Goal: Transaction & Acquisition: Purchase product/service

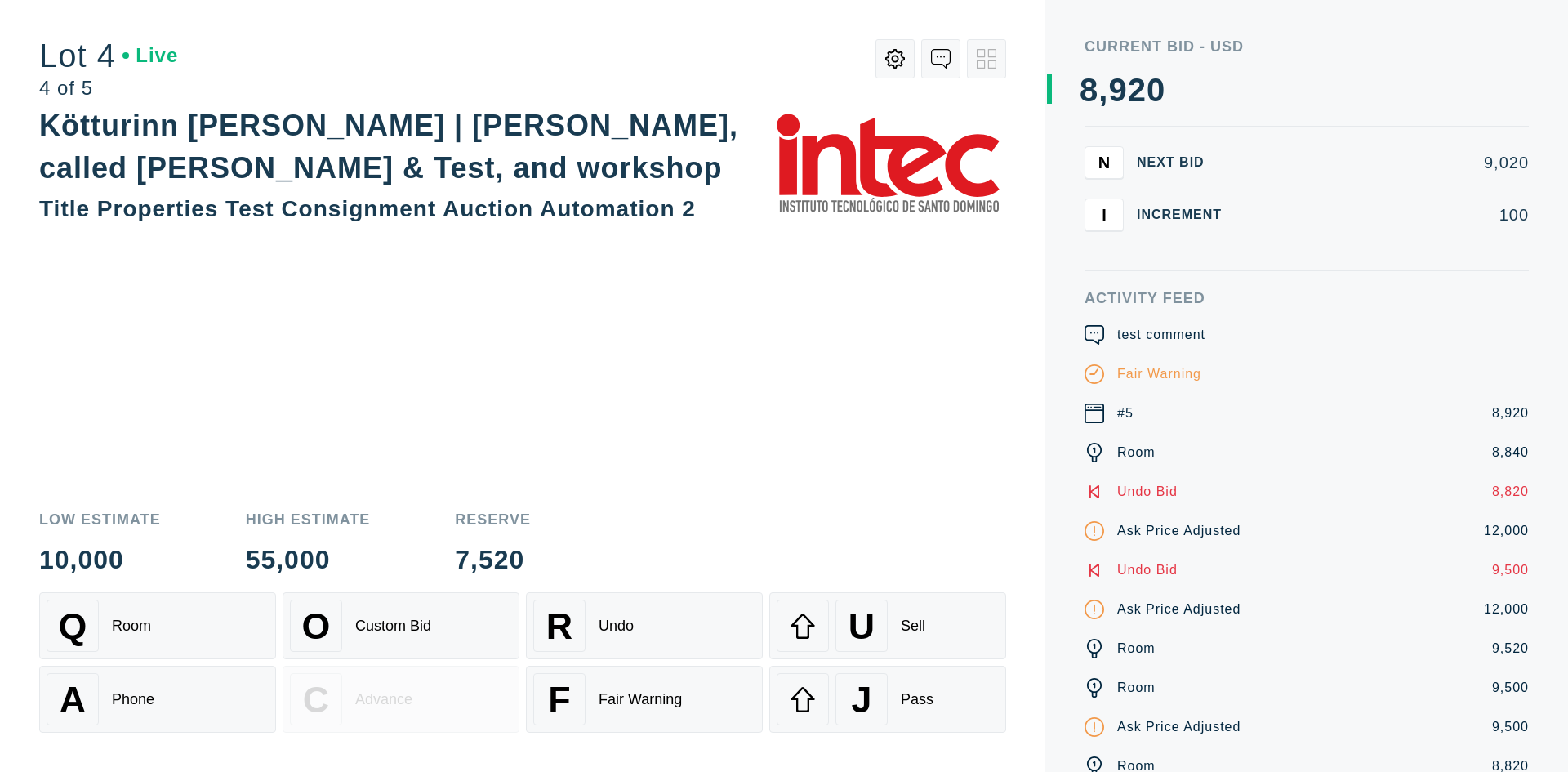
click at [1090, 338] on icon at bounding box center [1094, 335] width 20 height 20
click at [904, 59] on icon at bounding box center [895, 59] width 20 height 20
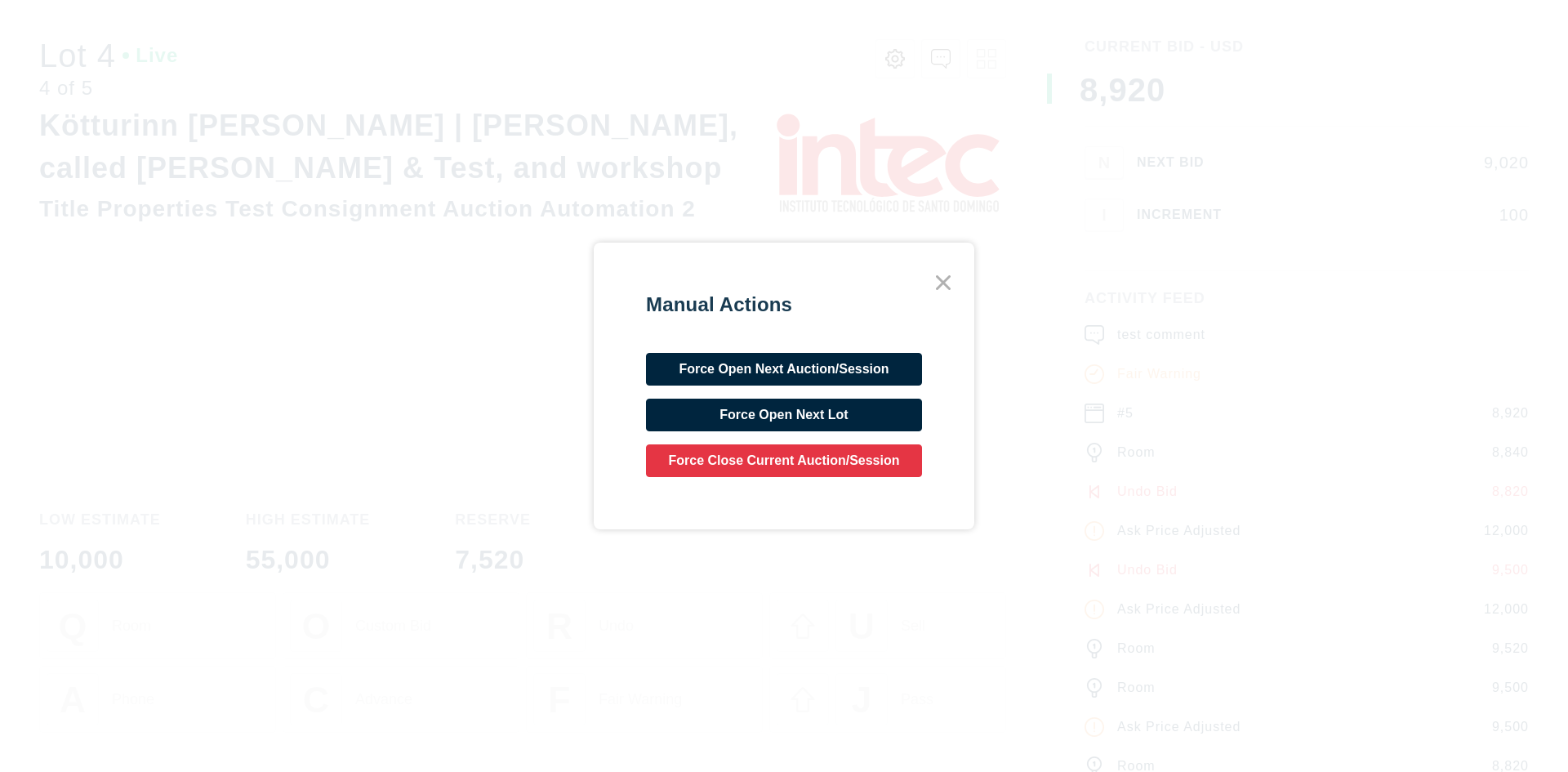
click at [938, 284] on icon at bounding box center [943, 283] width 30 height 30
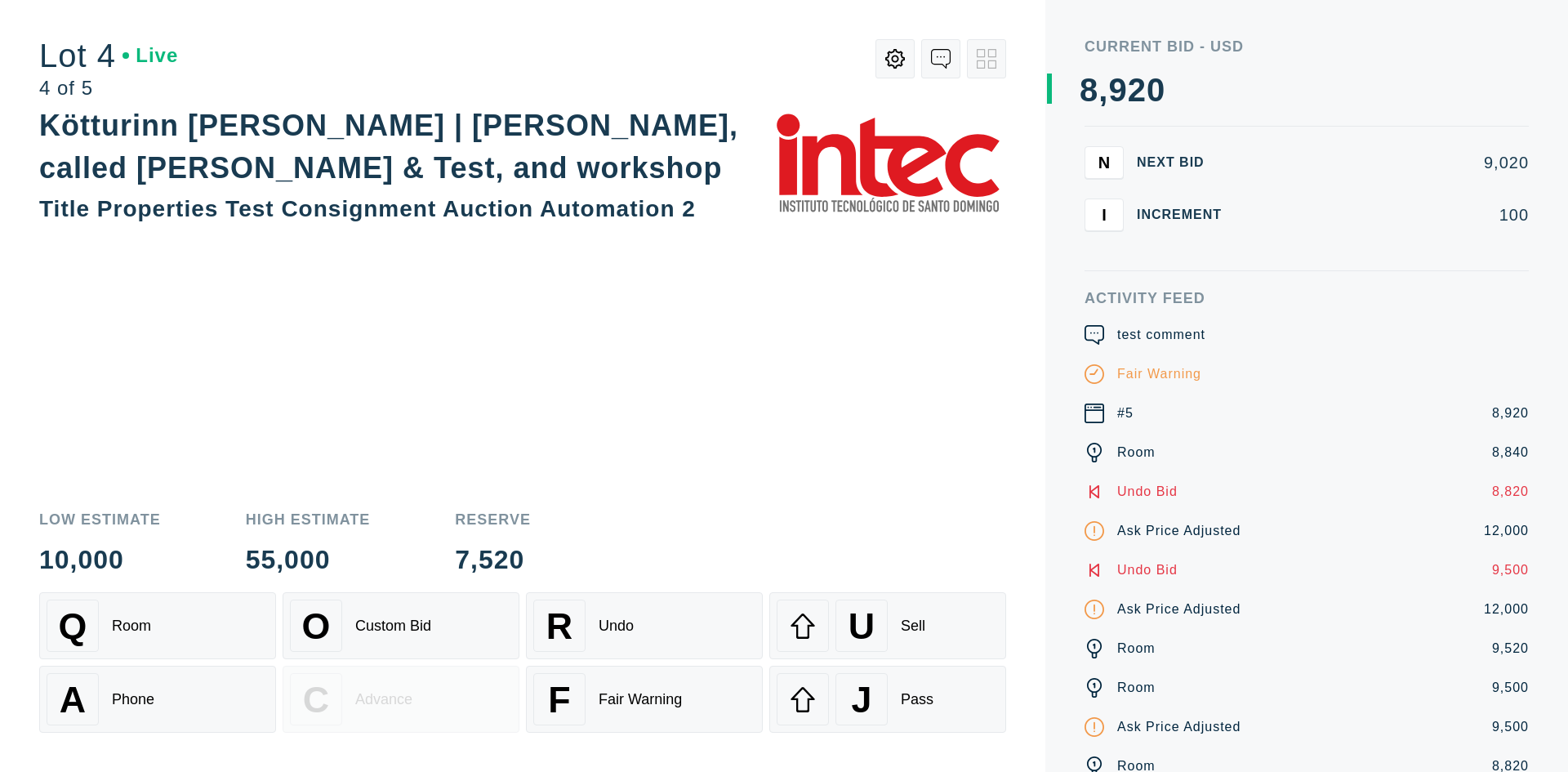
click at [1089, 529] on icon at bounding box center [1094, 531] width 20 height 20
click at [602, 460] on div "Kötturinn Klói | [PERSON_NAME], called [PERSON_NAME] & Test, and workshop Title…" at bounding box center [523, 298] width 967 height 388
click at [1106, 332] on div "test comment" at bounding box center [1307, 335] width 444 height 20
click at [905, 68] on button at bounding box center [895, 59] width 39 height 39
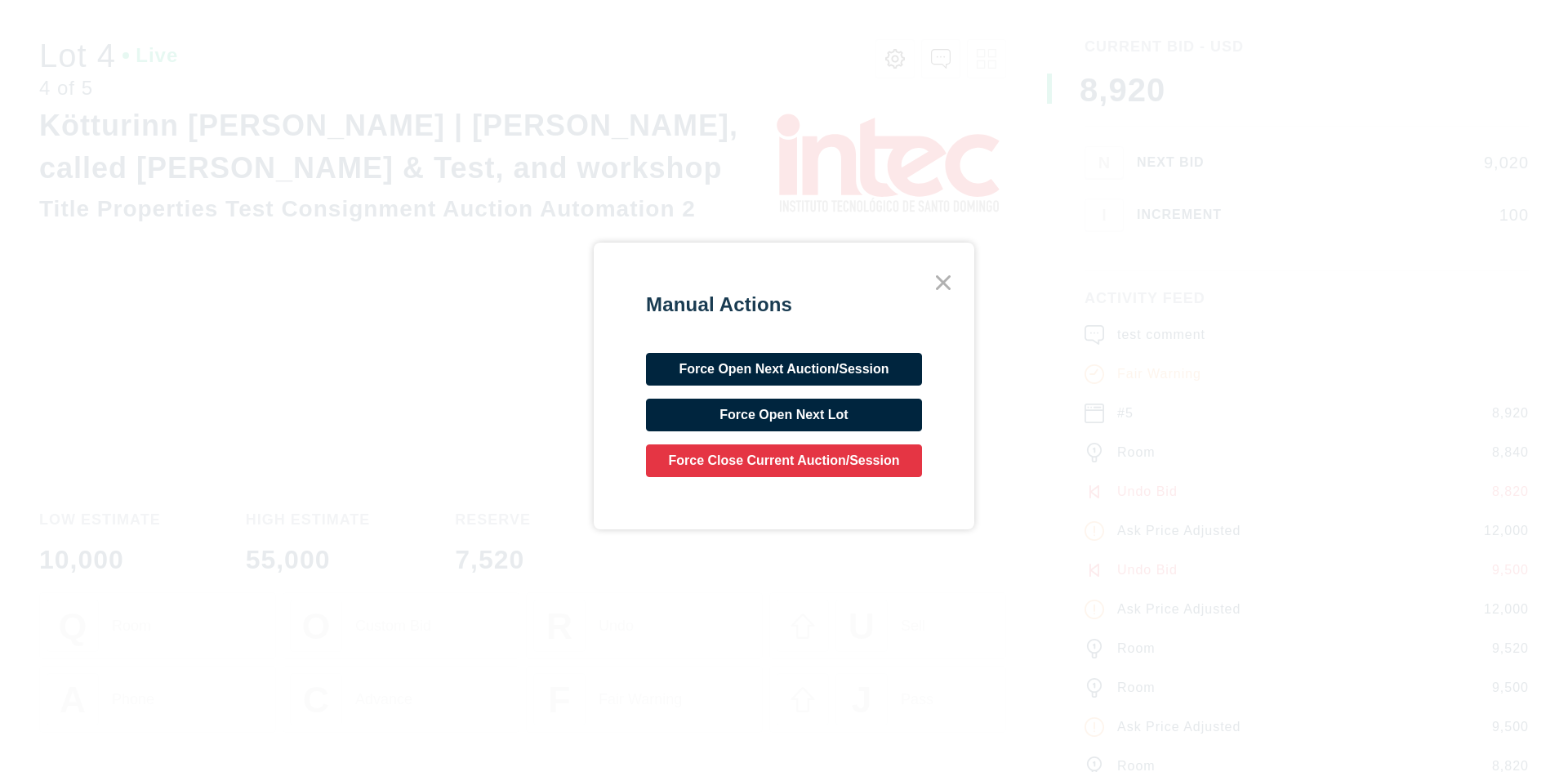
click at [943, 281] on icon at bounding box center [943, 283] width 30 height 30
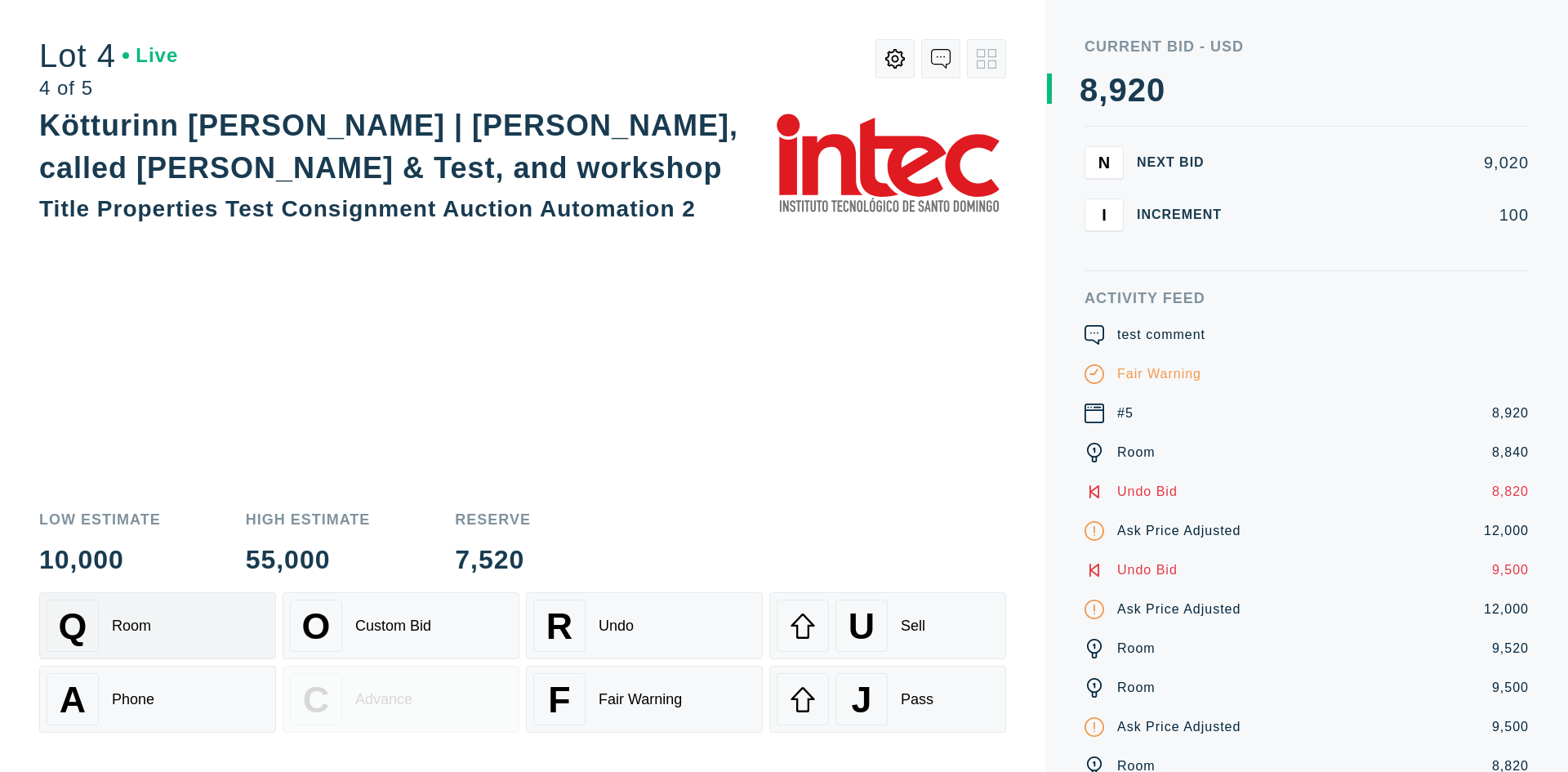
click at [241, 644] on div "Q Room" at bounding box center [158, 626] width 222 height 53
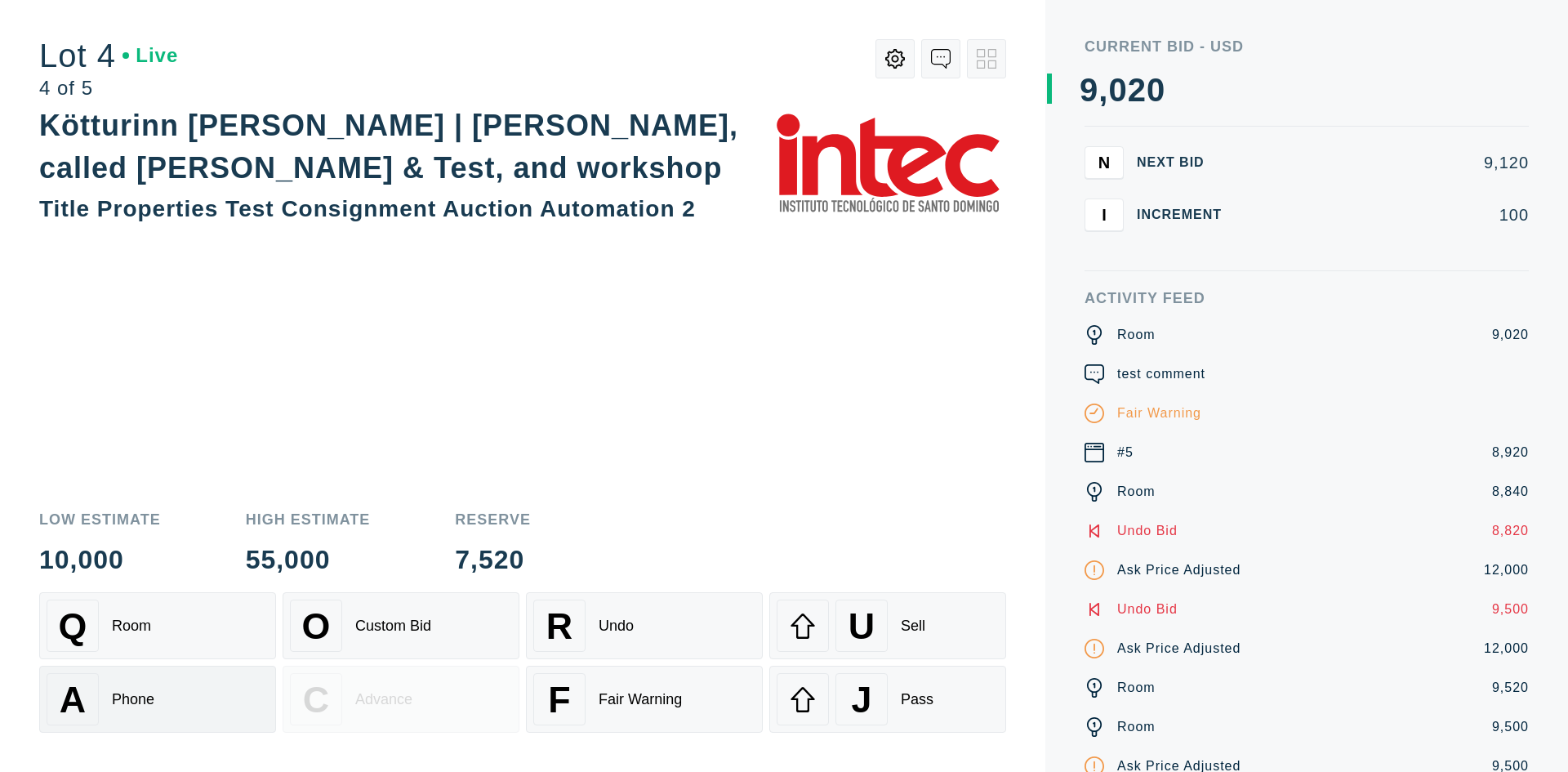
click at [229, 704] on div "A Phone" at bounding box center [158, 700] width 222 height 53
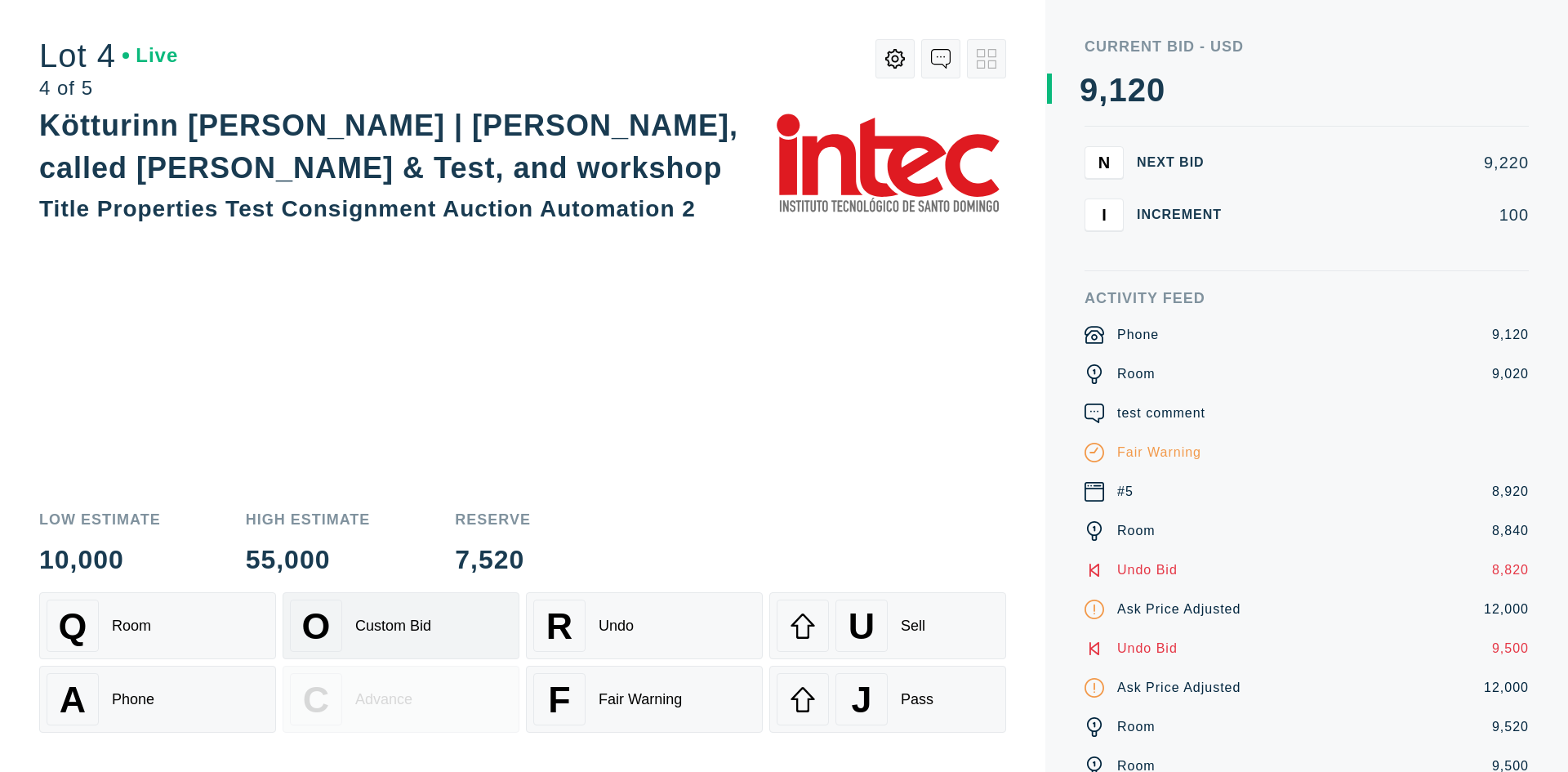
click at [338, 624] on div "O" at bounding box center [317, 626] width 53 height 53
click at [1109, 241] on div "N Next Bid 9,220 I Increment 100" at bounding box center [1307, 209] width 444 height 125
click at [1096, 164] on button "N" at bounding box center [1104, 163] width 39 height 33
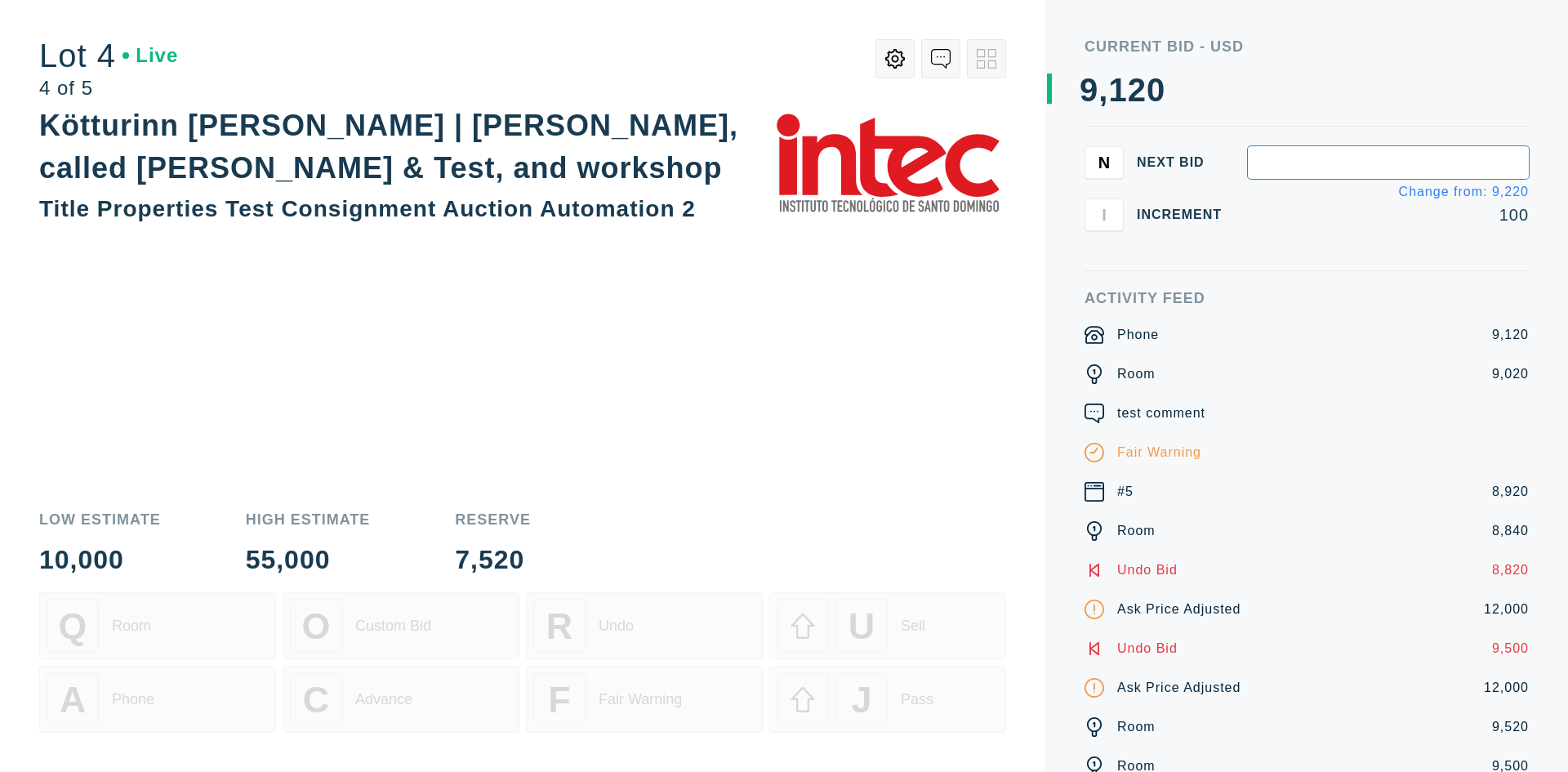
click at [1297, 162] on input "text" at bounding box center [1389, 163] width 281 height 33
type input "9,110"
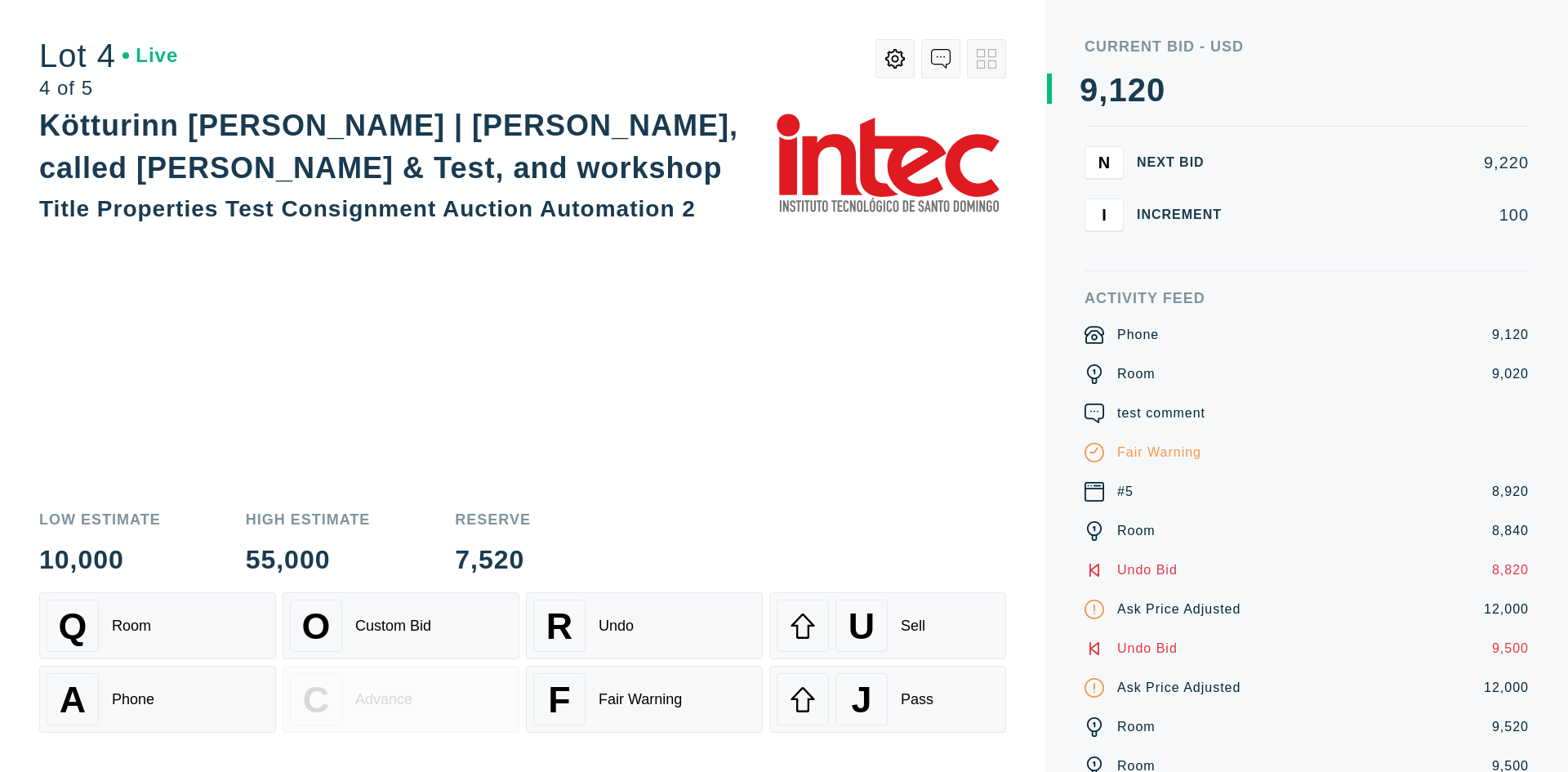
click at [1280, 240] on div "N Next Bid 9,220 I Increment 100" at bounding box center [1307, 209] width 444 height 125
click at [1108, 163] on span "N" at bounding box center [1104, 162] width 12 height 19
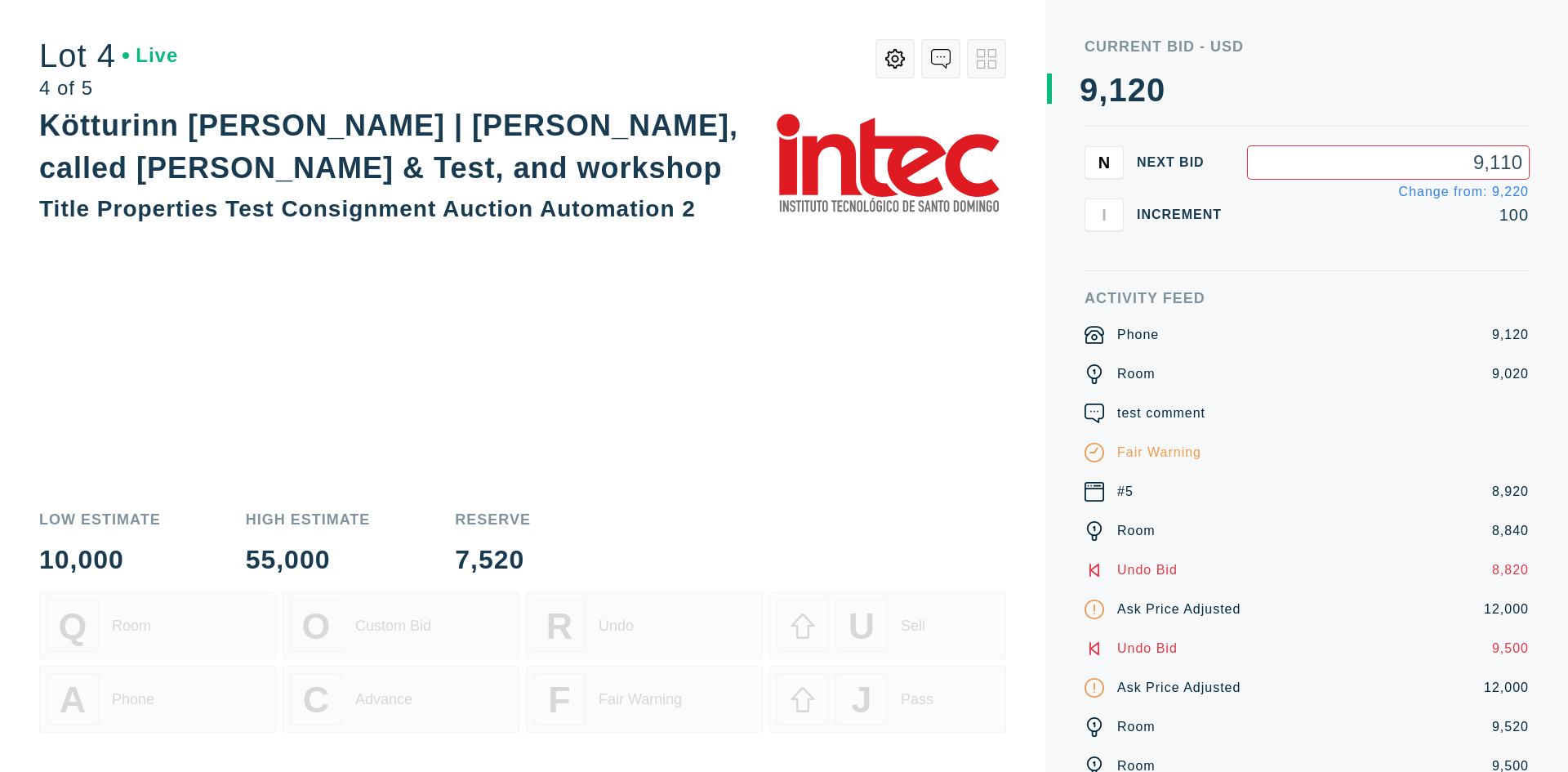
click at [1374, 162] on input "9,110" at bounding box center [1389, 163] width 281 height 33
click at [1478, 167] on input "9,110" at bounding box center [1389, 163] width 281 height 33
type input "9,300"
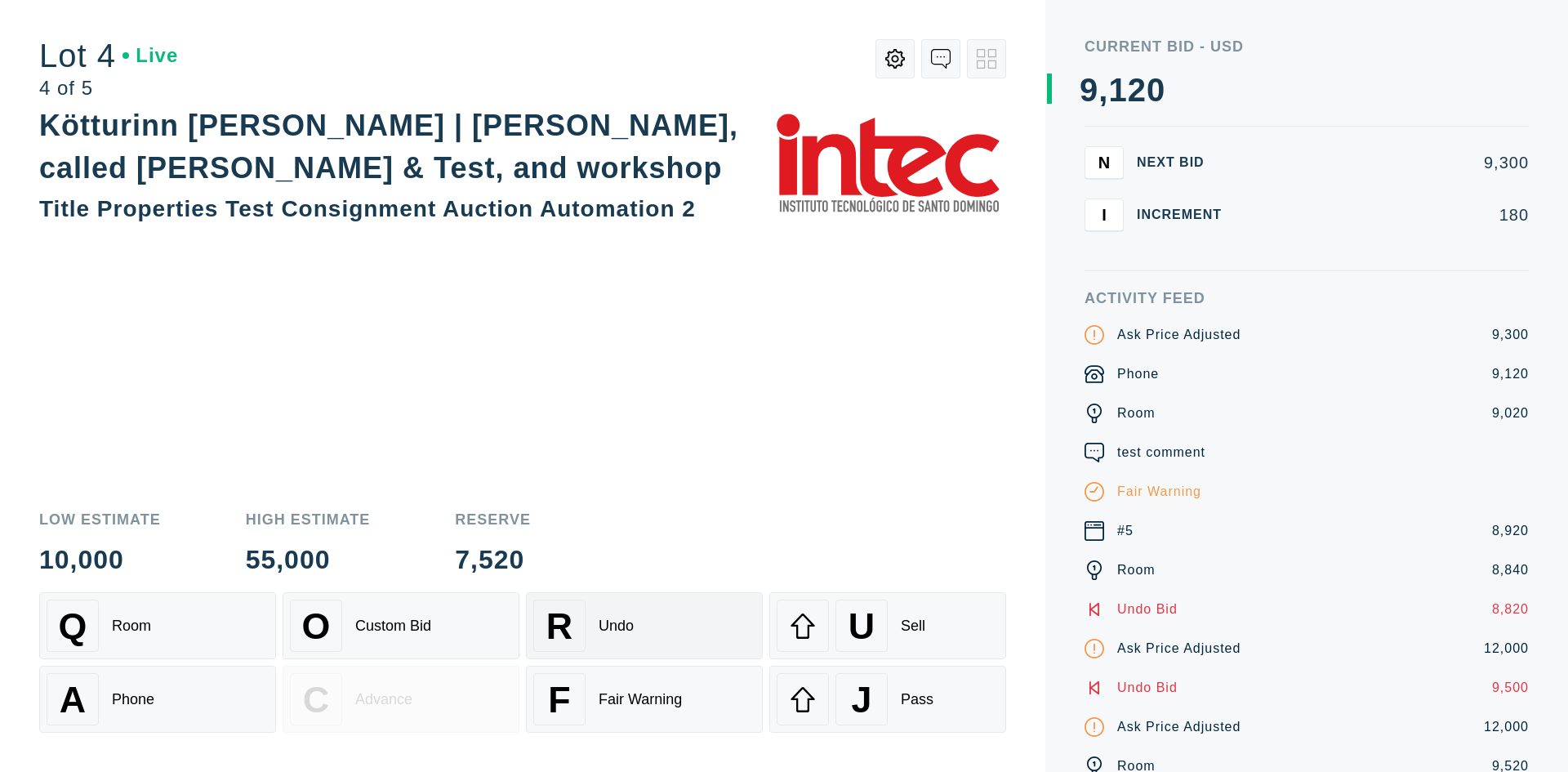
click at [658, 642] on div "R Undo" at bounding box center [645, 626] width 222 height 53
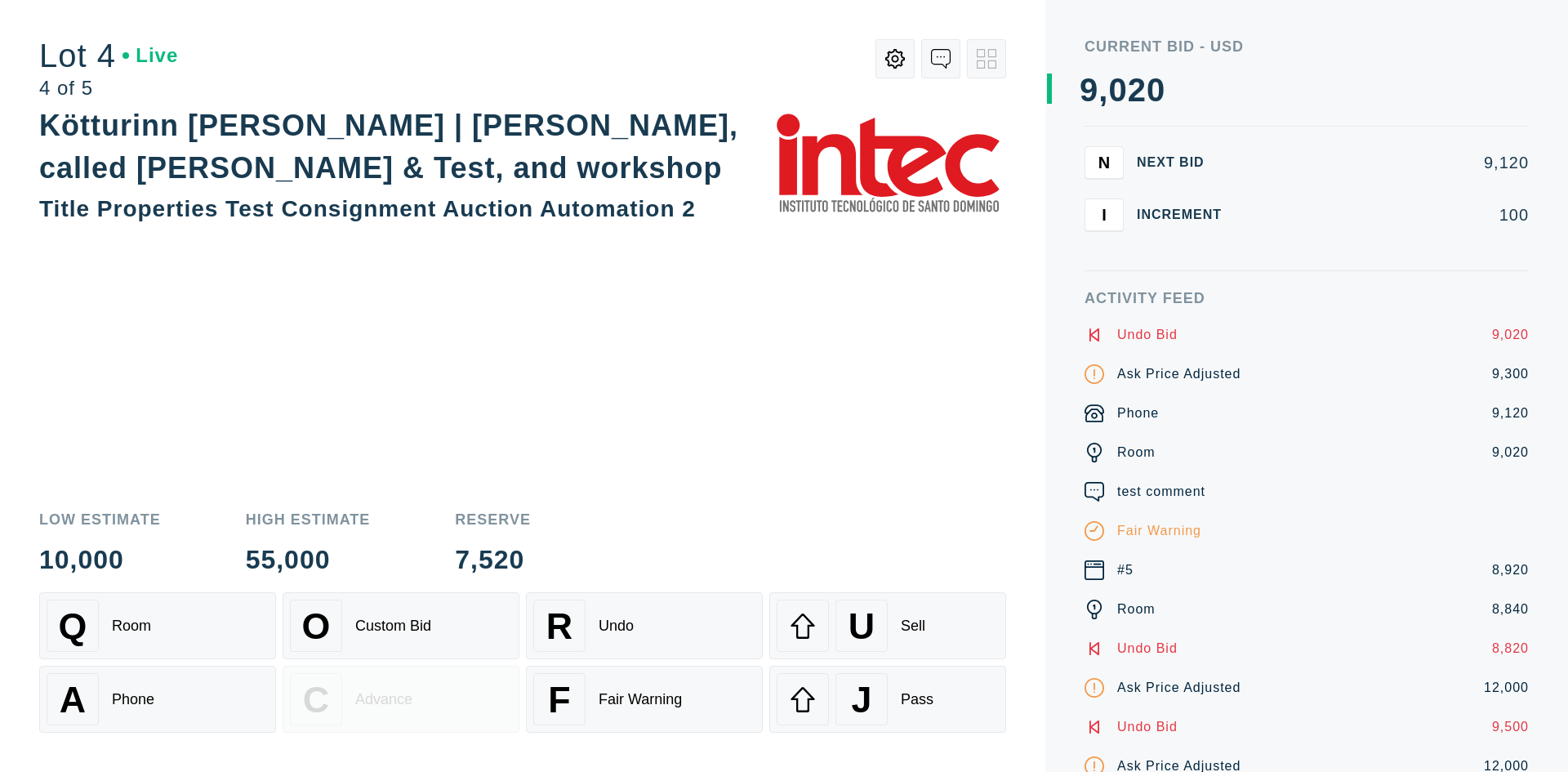
click at [1106, 155] on span "N" at bounding box center [1104, 162] width 12 height 19
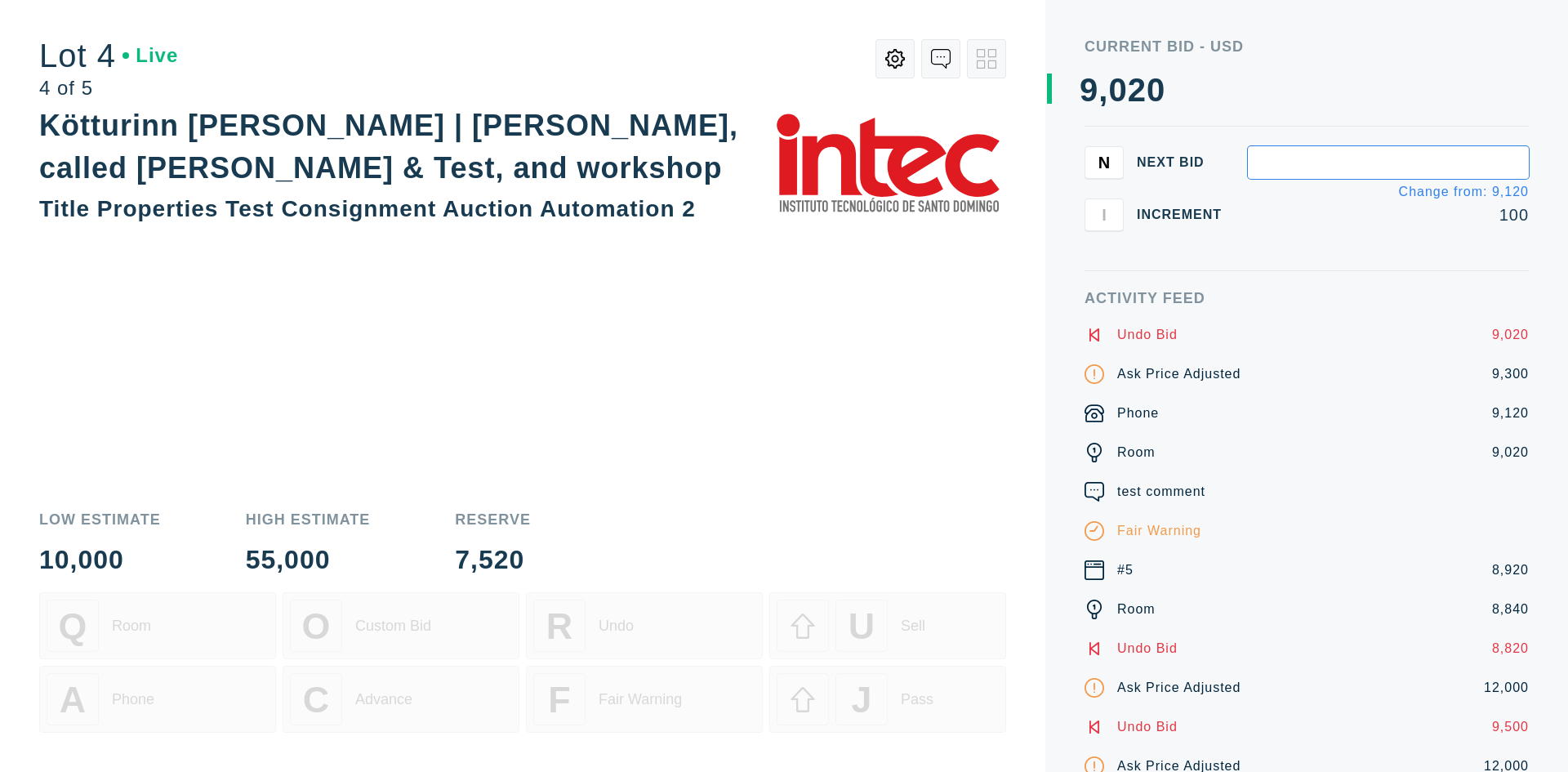
click at [571, 466] on div "Kötturinn Klói | [PERSON_NAME], called [PERSON_NAME] & Test, and workshop Title…" at bounding box center [523, 298] width 967 height 388
click at [950, 74] on button at bounding box center [941, 59] width 39 height 39
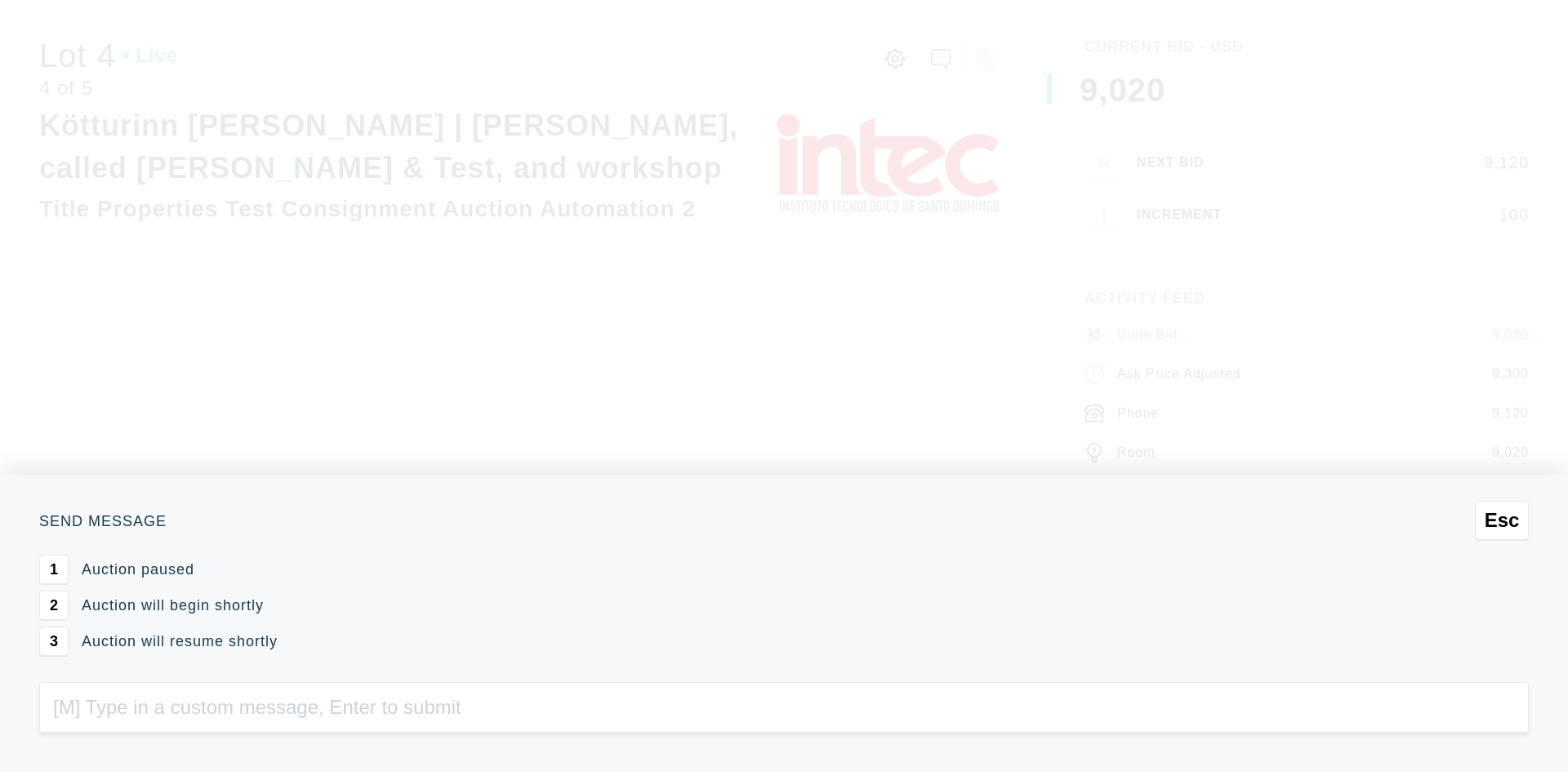
click at [197, 724] on input "text" at bounding box center [784, 707] width 1490 height 51
click at [190, 712] on input "text" at bounding box center [784, 707] width 1490 height 51
type input "3"
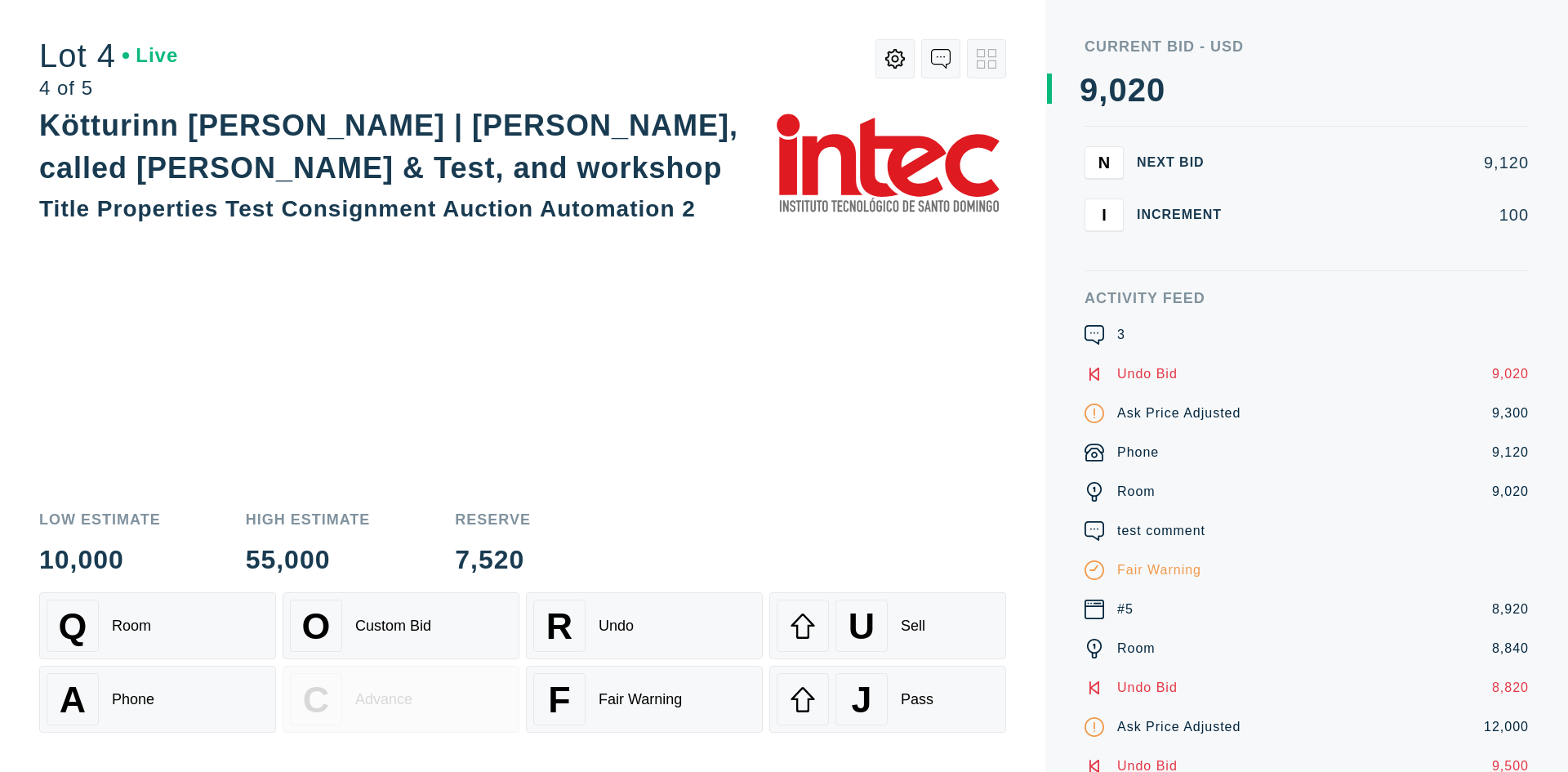
click at [939, 65] on icon at bounding box center [941, 59] width 20 height 20
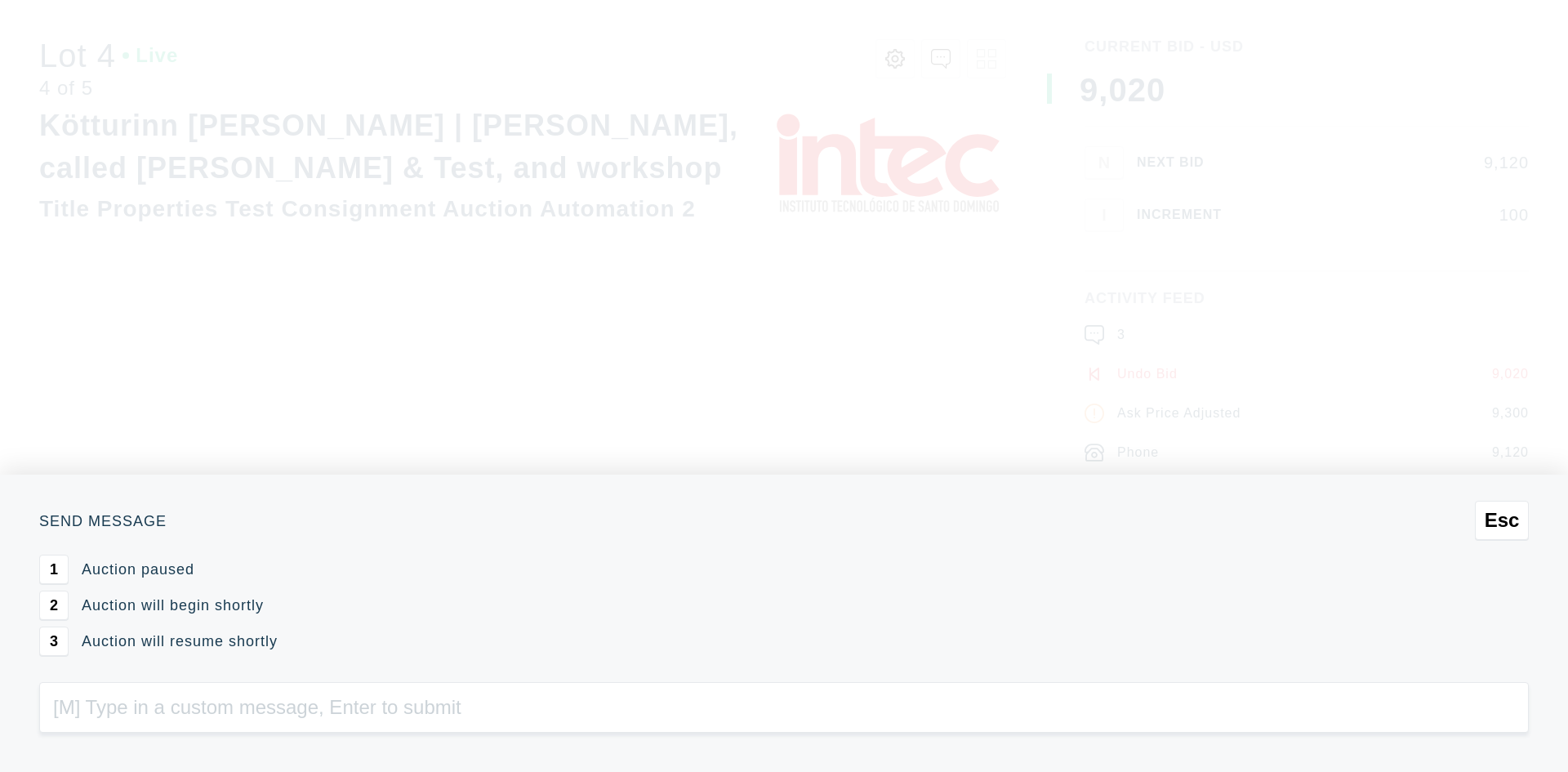
click at [340, 713] on input "text" at bounding box center [784, 707] width 1490 height 51
click at [57, 642] on span "3" at bounding box center [54, 641] width 8 height 17
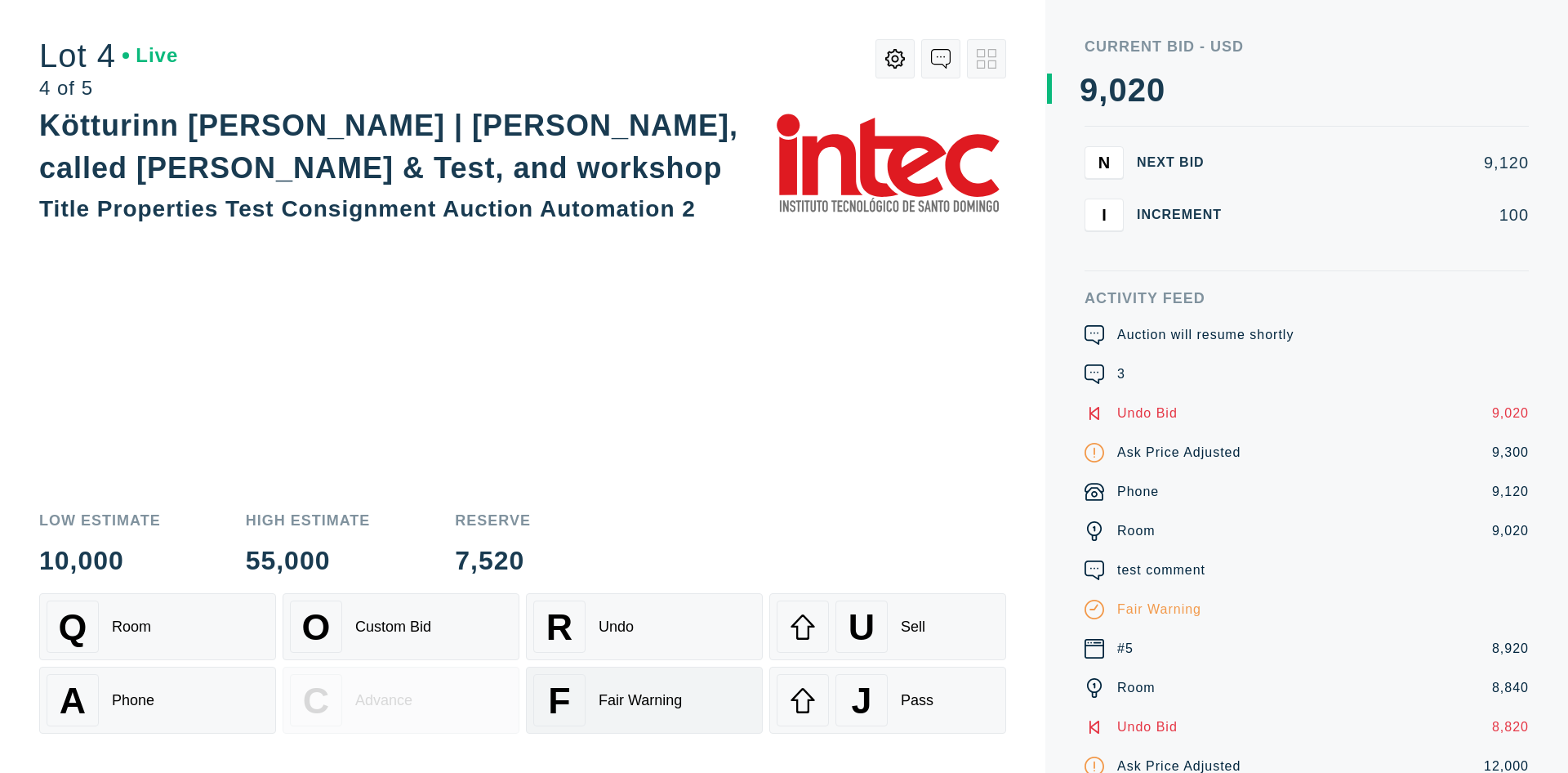
click at [631, 692] on div "Fair Warning" at bounding box center [640, 700] width 83 height 17
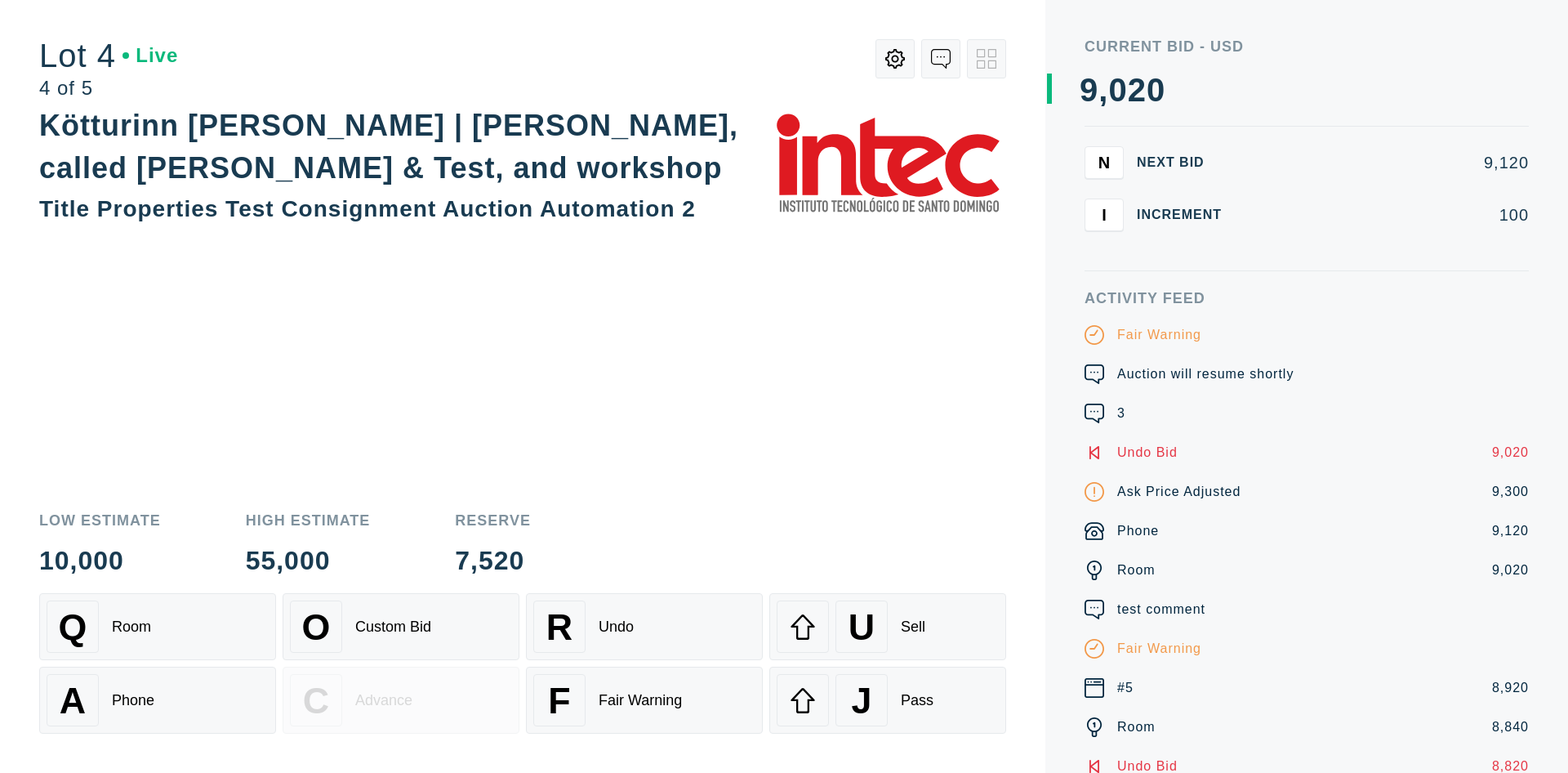
click at [159, 402] on div "Kötturinn Klói | [PERSON_NAME], called [PERSON_NAME] & Test, and workshop Title…" at bounding box center [523, 299] width 967 height 389
click at [221, 360] on div "Kötturinn Klói | [PERSON_NAME], called [PERSON_NAME] & Test, and workshop Title…" at bounding box center [523, 299] width 967 height 389
